Goal: Information Seeking & Learning: Learn about a topic

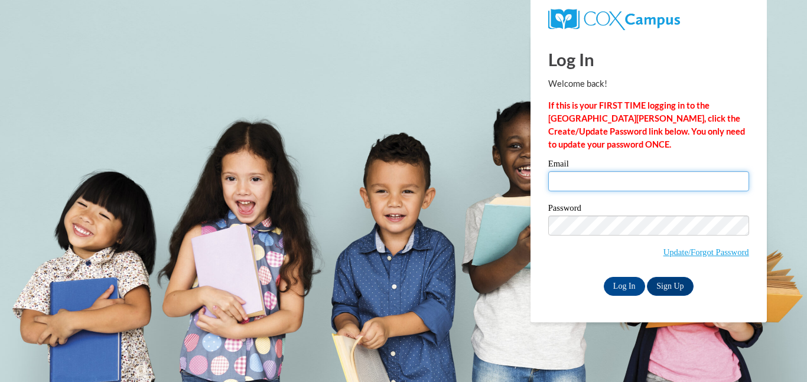
click at [563, 181] on input "Email" at bounding box center [648, 181] width 201 height 20
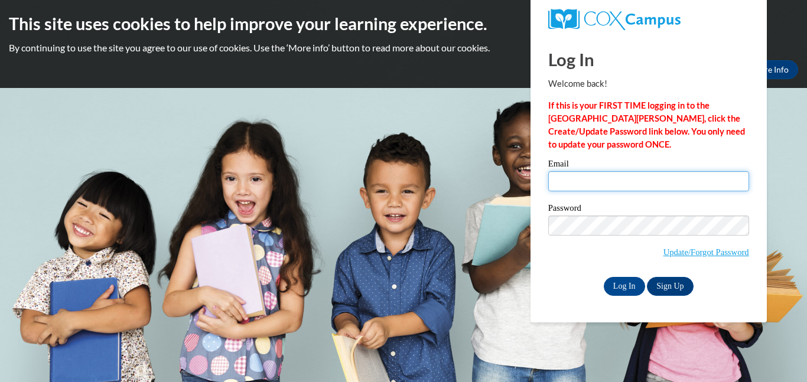
type input "kerrm@prescott.k12.wi.us"
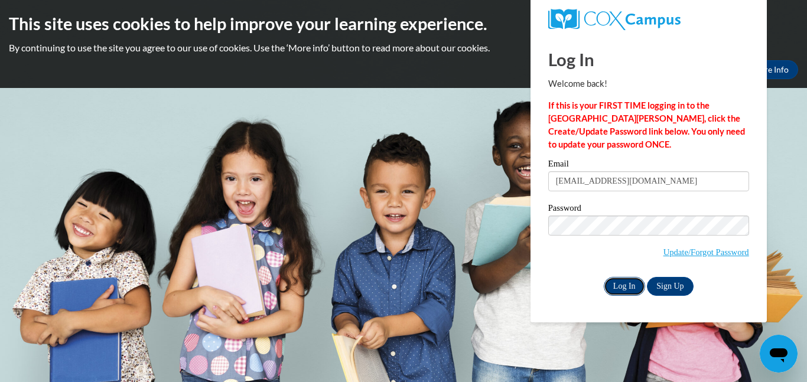
click at [622, 284] on input "Log In" at bounding box center [624, 286] width 41 height 19
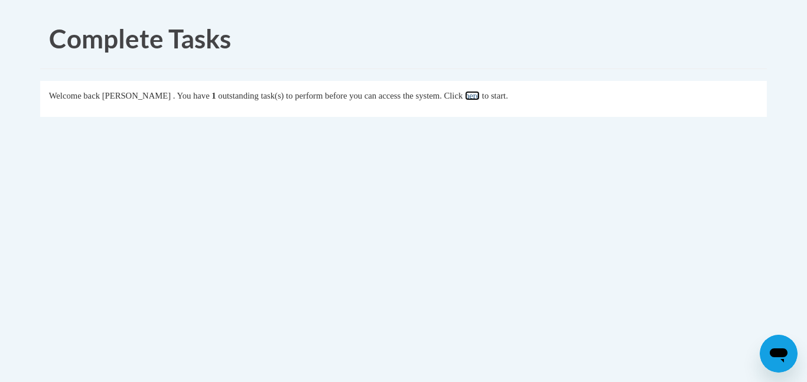
click at [480, 96] on link "here" at bounding box center [472, 95] width 15 height 9
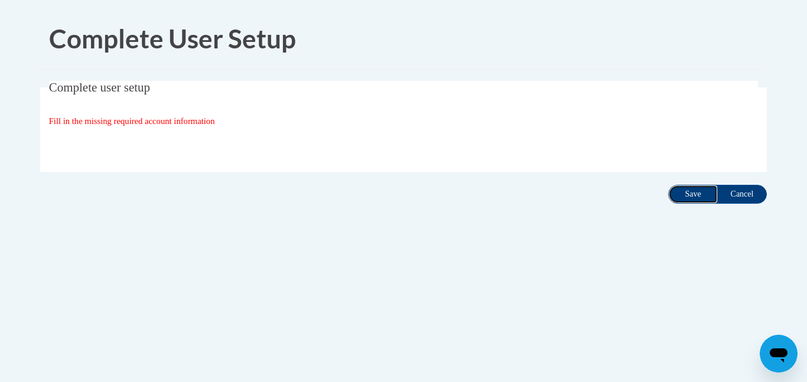
click at [695, 194] on input "Save" at bounding box center [693, 194] width 50 height 19
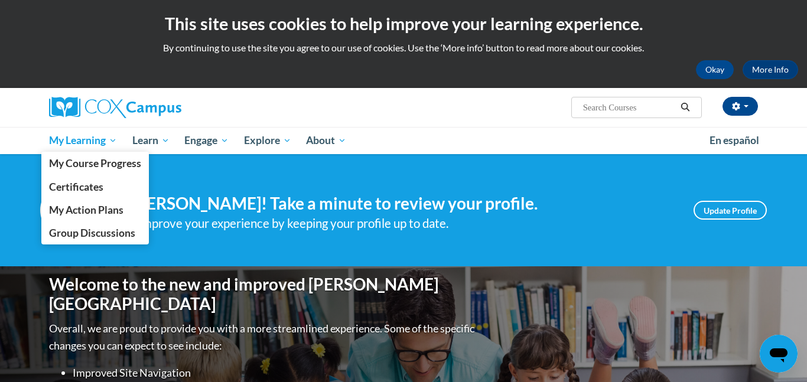
click at [77, 136] on span "My Learning" at bounding box center [83, 141] width 68 height 14
click at [73, 160] on span "My Course Progress" at bounding box center [95, 163] width 92 height 12
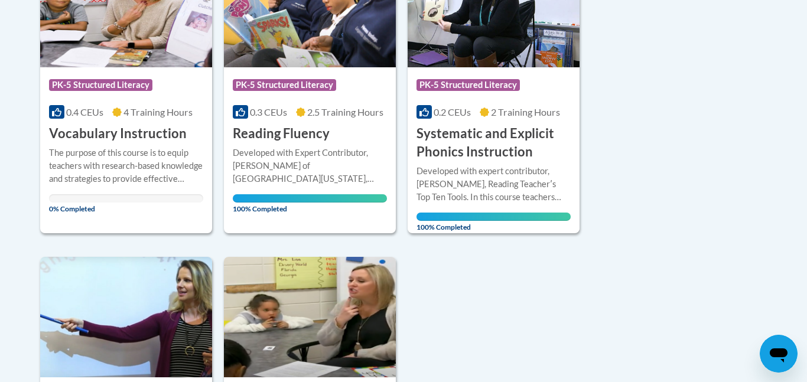
scroll to position [359, 0]
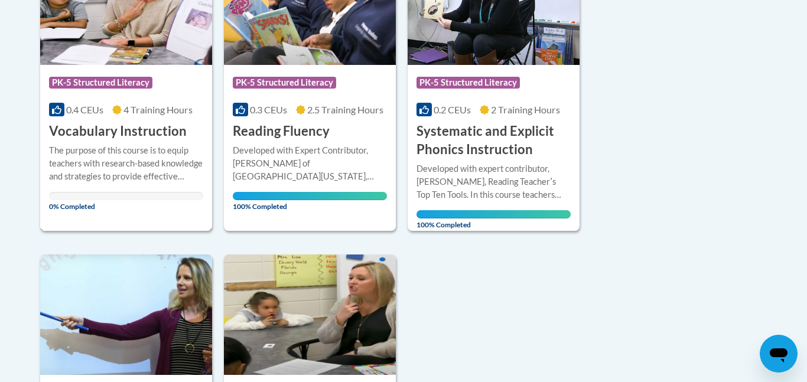
click at [105, 83] on span "PK-5 Structured Literacy" at bounding box center [100, 83] width 103 height 12
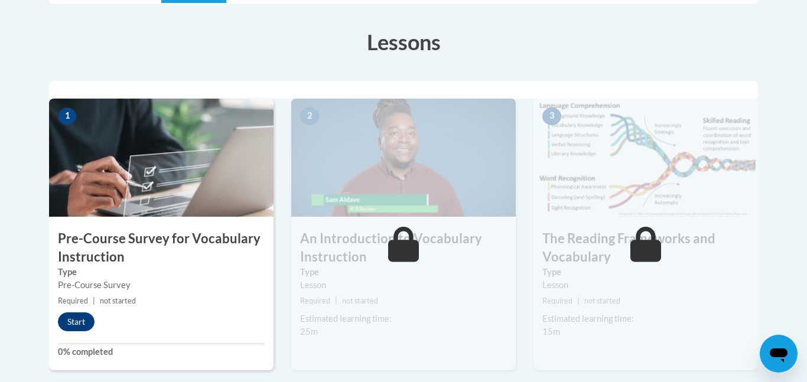
scroll to position [317, 0]
click at [83, 315] on button "Start" at bounding box center [76, 321] width 37 height 19
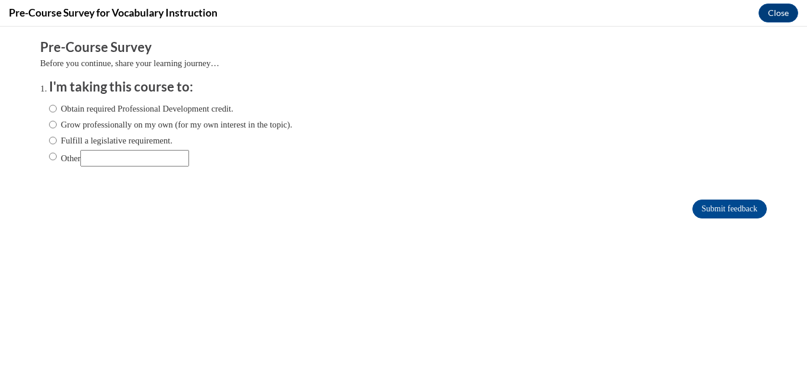
scroll to position [0, 0]
click at [53, 138] on input "Fulfill a legislative requirement." at bounding box center [53, 140] width 8 height 13
radio input "true"
click at [732, 206] on input "Submit feedback" at bounding box center [730, 209] width 74 height 19
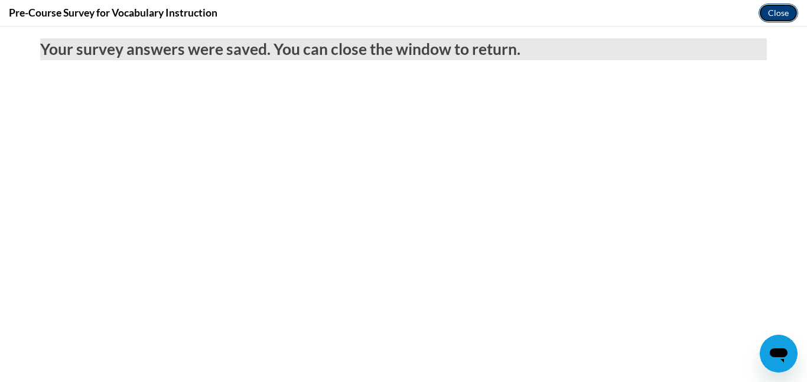
click at [771, 18] on button "Close" at bounding box center [779, 13] width 40 height 19
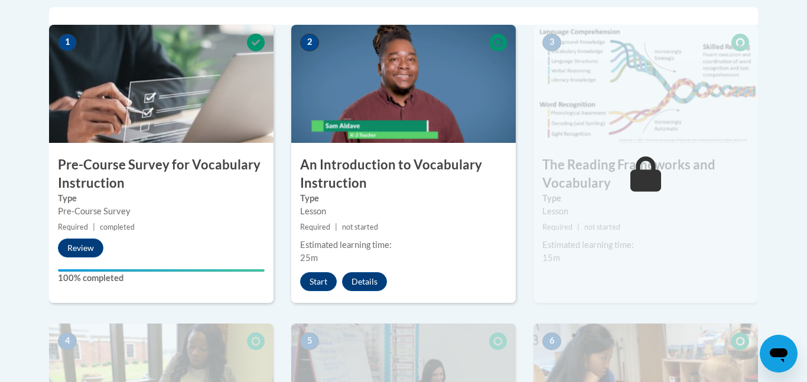
scroll to position [396, 0]
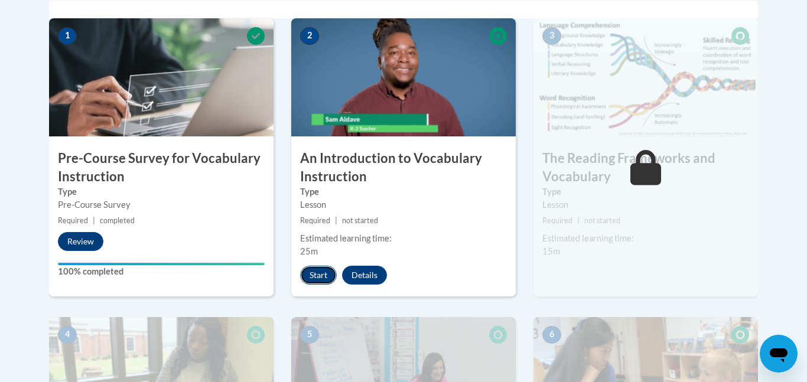
click at [320, 279] on button "Start" at bounding box center [318, 275] width 37 height 19
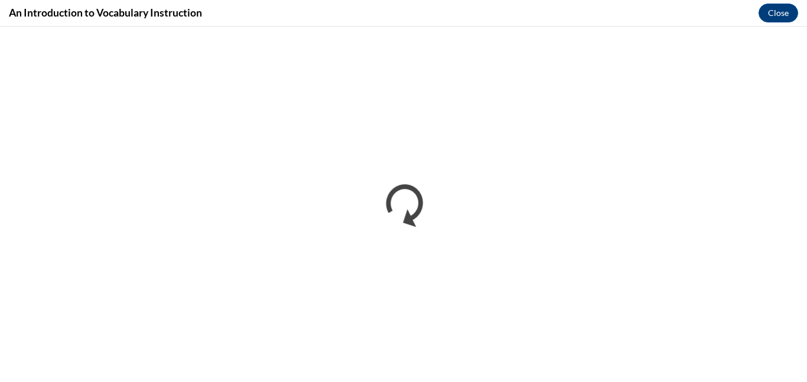
scroll to position [0, 0]
